Goal: Task Accomplishment & Management: Use online tool/utility

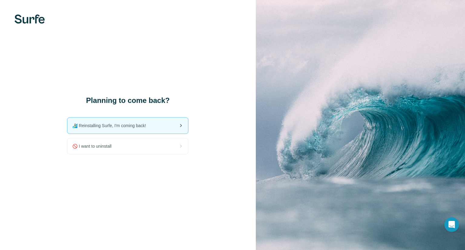
click at [177, 129] on div "🏄🏻‍♂️ Reinstalling Surfe, I'm coming back!" at bounding box center [127, 126] width 120 height 16
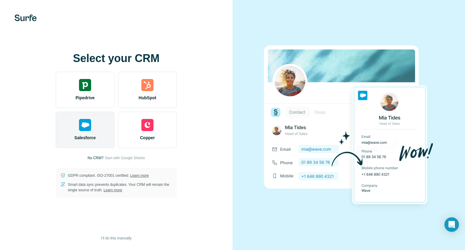
click at [84, 135] on span "Salesforce" at bounding box center [84, 138] width 21 height 6
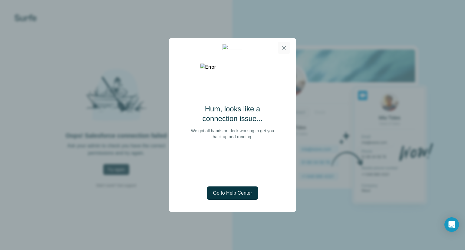
click at [281, 49] on icon "button" at bounding box center [284, 48] width 6 height 6
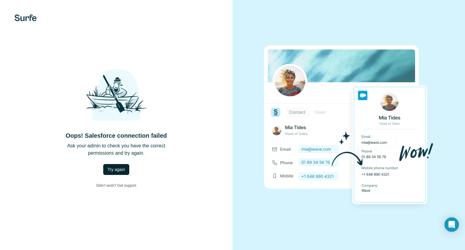
click at [118, 167] on span "Try again" at bounding box center [116, 169] width 18 height 6
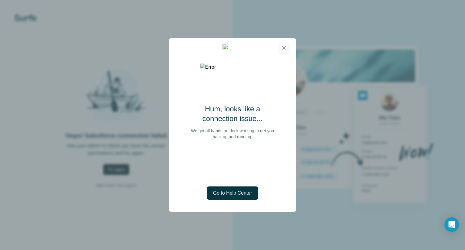
click at [286, 51] on icon "button" at bounding box center [284, 48] width 6 height 6
